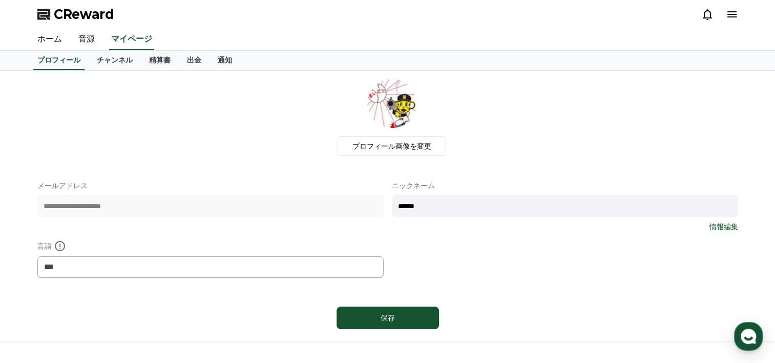
click at [82, 41] on link "音源" at bounding box center [86, 40] width 33 height 22
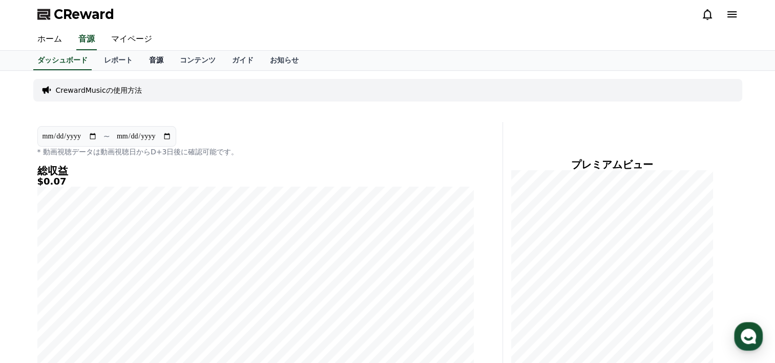
click at [141, 63] on link "音源" at bounding box center [156, 60] width 31 height 19
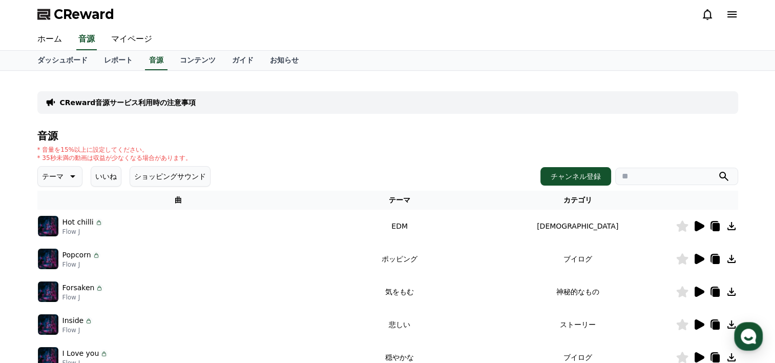
click at [66, 178] on icon at bounding box center [72, 176] width 12 height 12
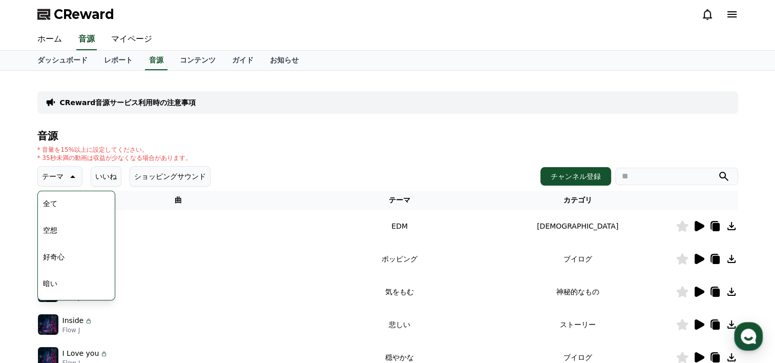
click at [54, 286] on button "暗い" at bounding box center [50, 283] width 23 height 23
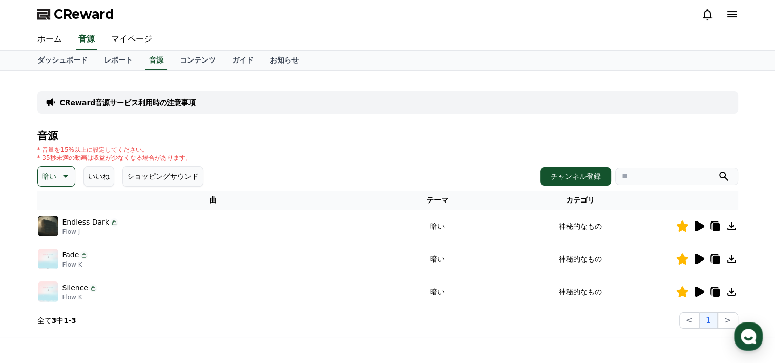
click at [628, 178] on input "search" at bounding box center [676, 176] width 123 height 17
click at [699, 293] on icon at bounding box center [700, 291] width 10 height 10
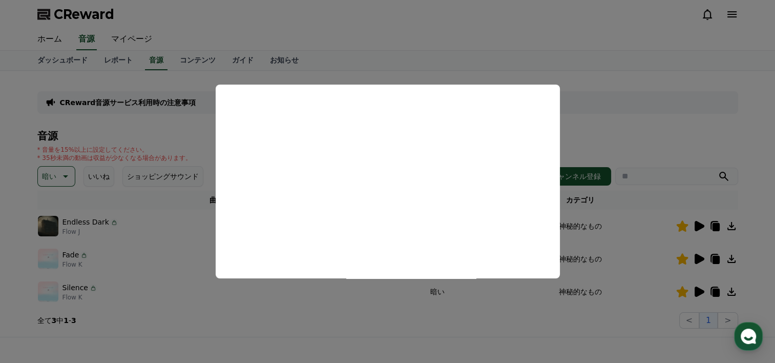
click at [695, 262] on button "close modal" at bounding box center [387, 181] width 775 height 363
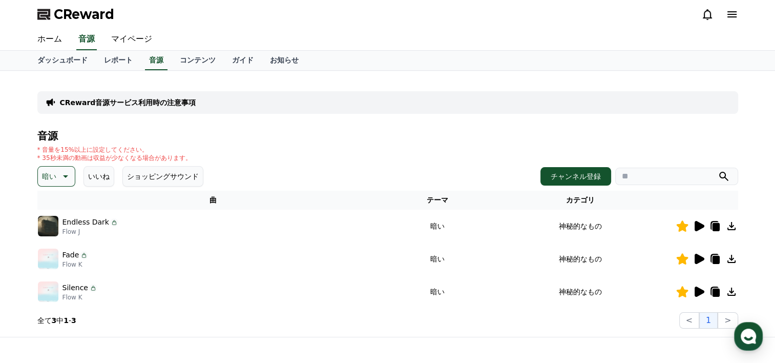
click at [697, 261] on icon at bounding box center [700, 259] width 10 height 10
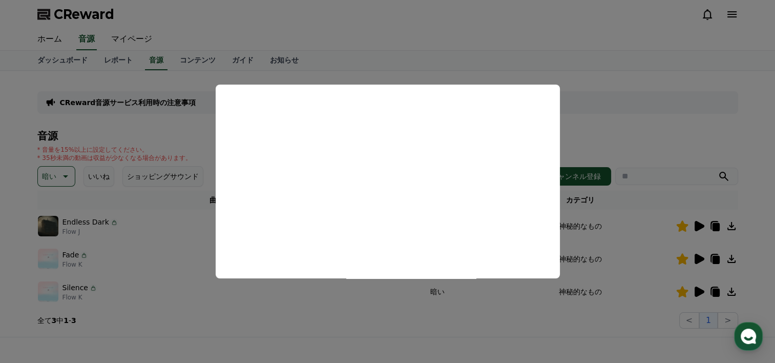
click at [698, 230] on button "close modal" at bounding box center [387, 181] width 775 height 363
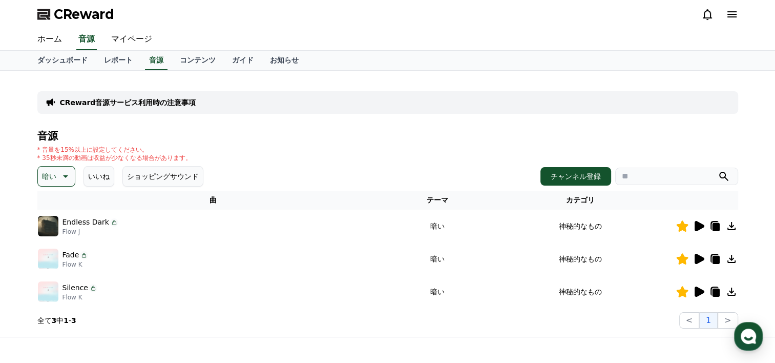
click at [698, 227] on icon at bounding box center [700, 226] width 10 height 10
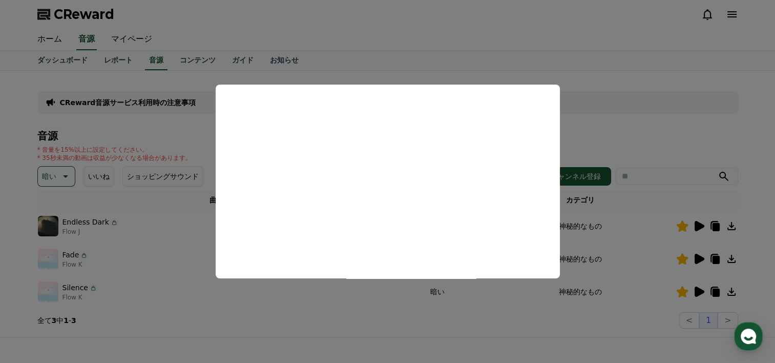
click at [701, 114] on button "close modal" at bounding box center [387, 181] width 775 height 363
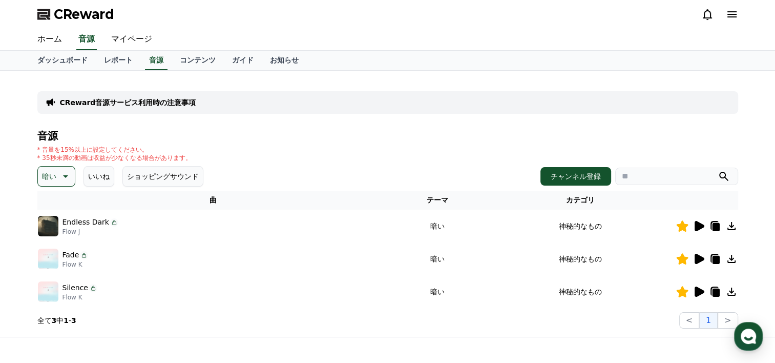
click at [684, 228] on icon at bounding box center [682, 225] width 12 height 11
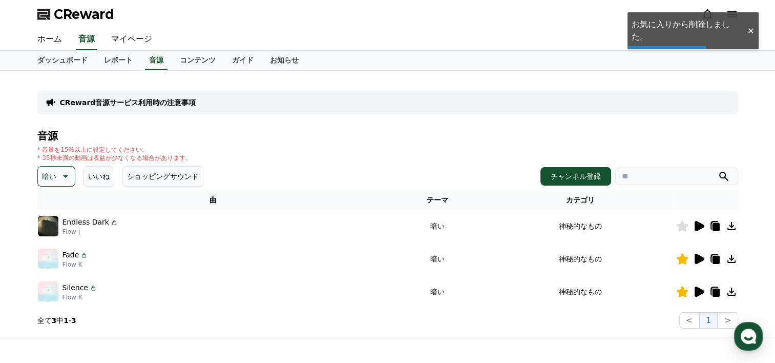
click at [678, 261] on icon at bounding box center [682, 258] width 12 height 11
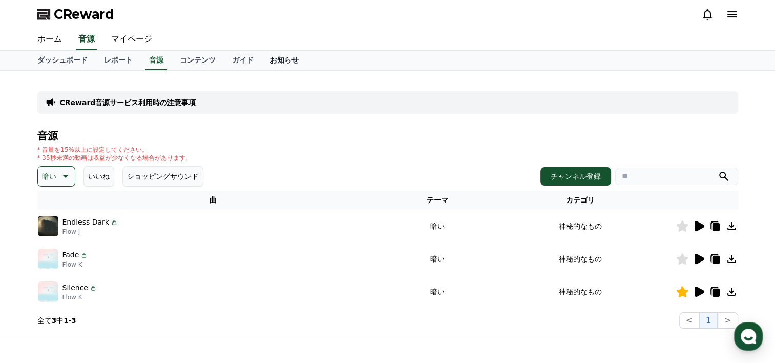
click at [262, 63] on link "お知らせ" at bounding box center [284, 60] width 45 height 19
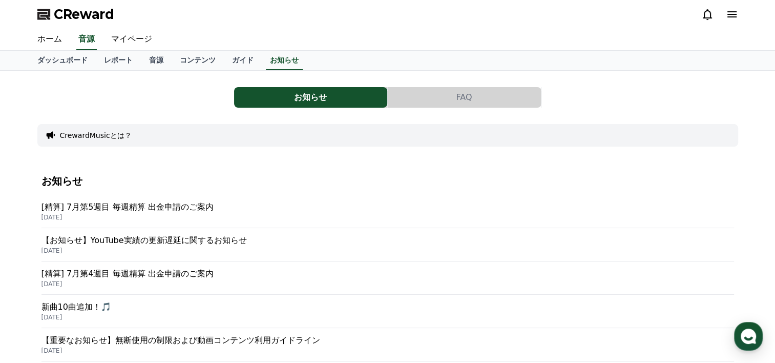
click at [472, 98] on button "FAQ" at bounding box center [464, 97] width 153 height 20
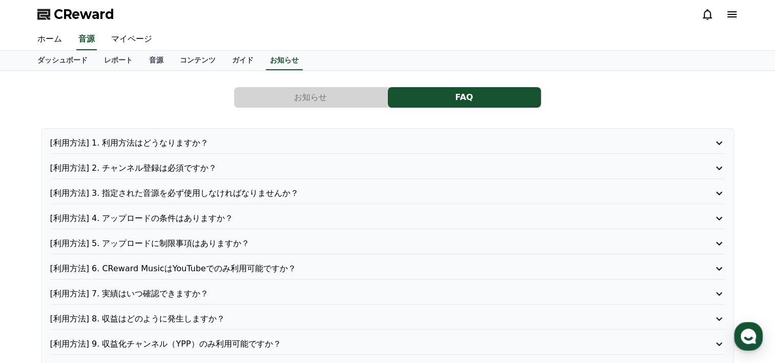
click at [160, 139] on p "[利用方法] 1. 利用方法はどうなりますか？" at bounding box center [361, 143] width 622 height 12
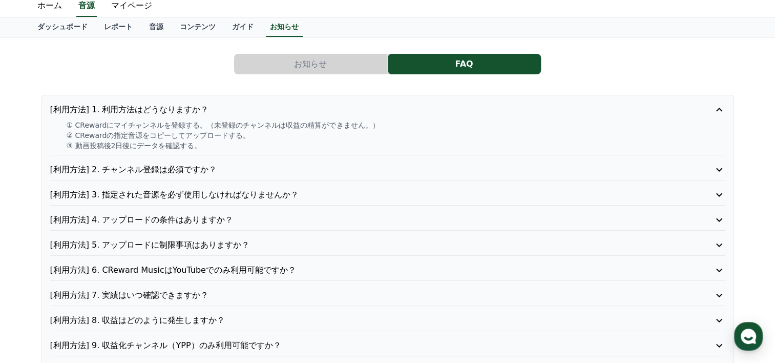
scroll to position [51, 0]
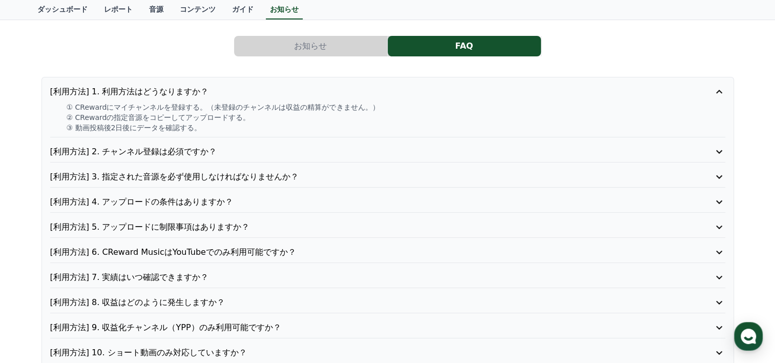
click at [182, 254] on p "[利用方法] 6. CReward MusicはYouTubeでのみ利用可能ですか？" at bounding box center [361, 252] width 622 height 12
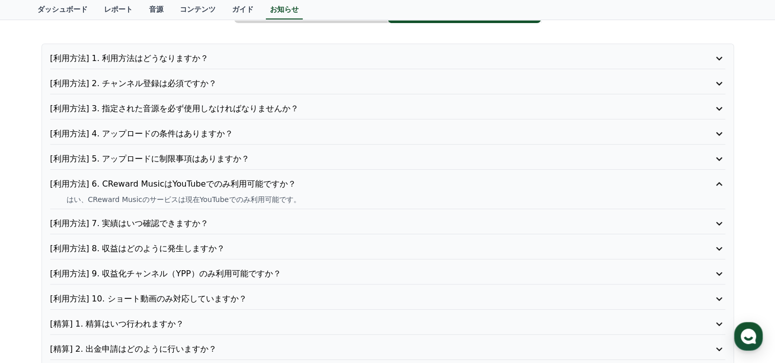
scroll to position [102, 0]
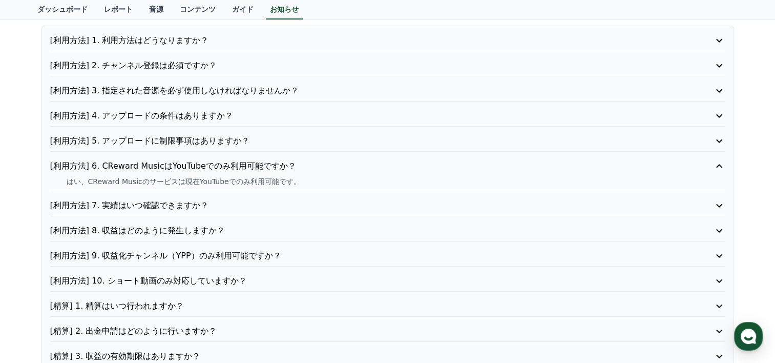
click at [168, 255] on p "[利用方法] 9. 収益化チャンネル（YPP）のみ利用可能ですか？" at bounding box center [361, 256] width 622 height 12
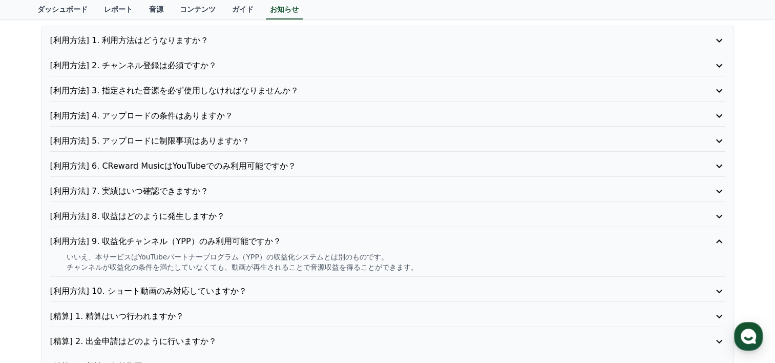
click at [174, 217] on p "[利用方法] 8. 収益はどのように発生しますか？" at bounding box center [361, 216] width 622 height 12
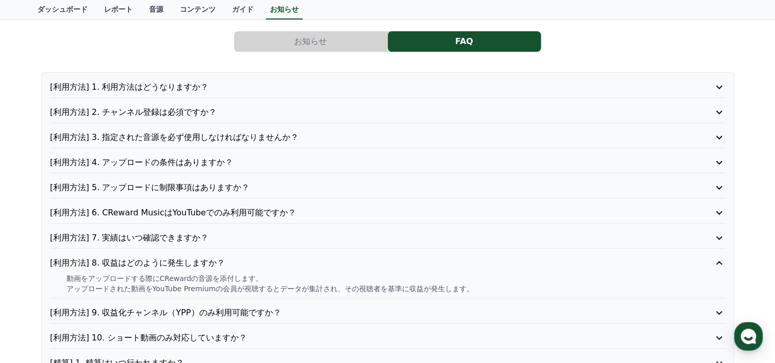
scroll to position [0, 0]
